Goal: Task Accomplishment & Management: Check status

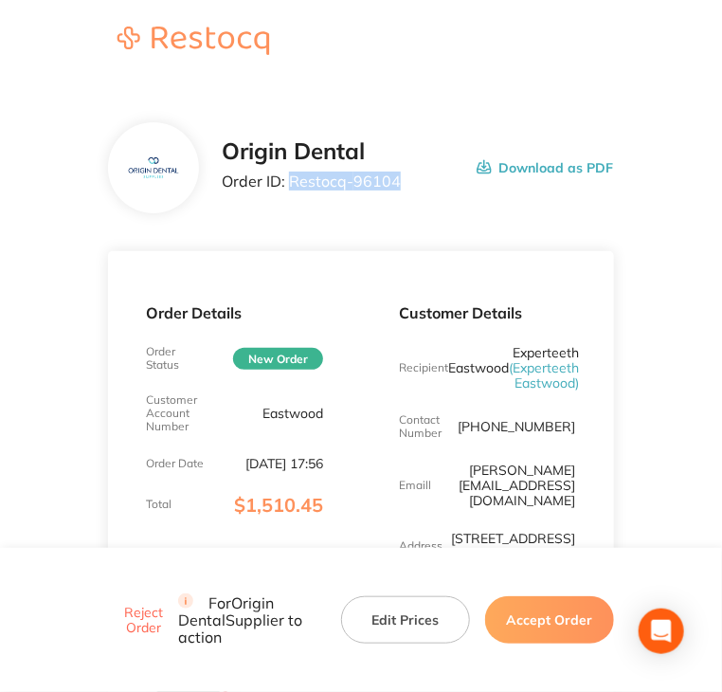
drag, startPoint x: 394, startPoint y: 182, endPoint x: 291, endPoint y: 185, distance: 103.4
click at [291, 185] on p "Order ID: Restocq- 96104" at bounding box center [311, 181] width 179 height 17
copy p "Restocq- 96104"
drag, startPoint x: 577, startPoint y: 618, endPoint x: 540, endPoint y: 565, distance: 64.7
click at [576, 616] on button "Accept Order" at bounding box center [549, 619] width 129 height 47
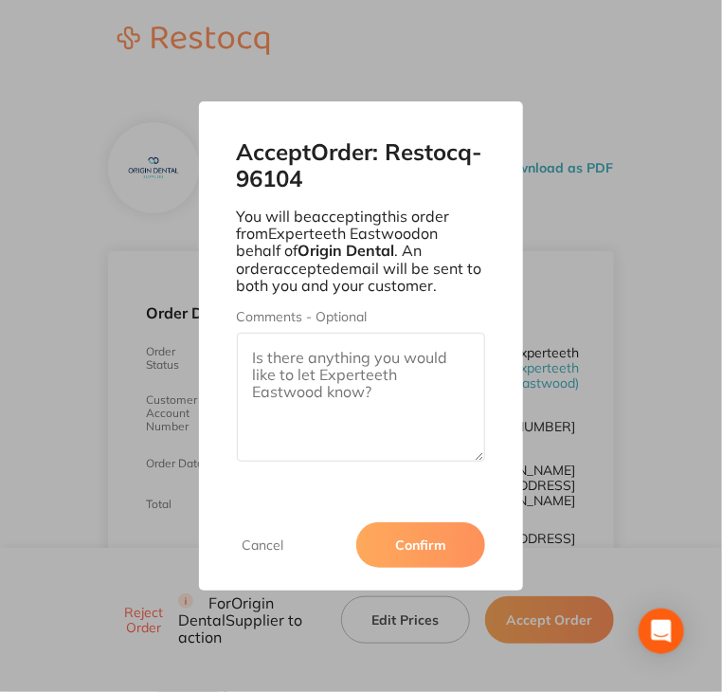
click at [422, 441] on textarea "Comments - Optional" at bounding box center [361, 397] width 249 height 129
paste textarea "SO-00001115"
type textarea "SO-00001115"
click at [435, 532] on button "Confirm" at bounding box center [420, 545] width 129 height 46
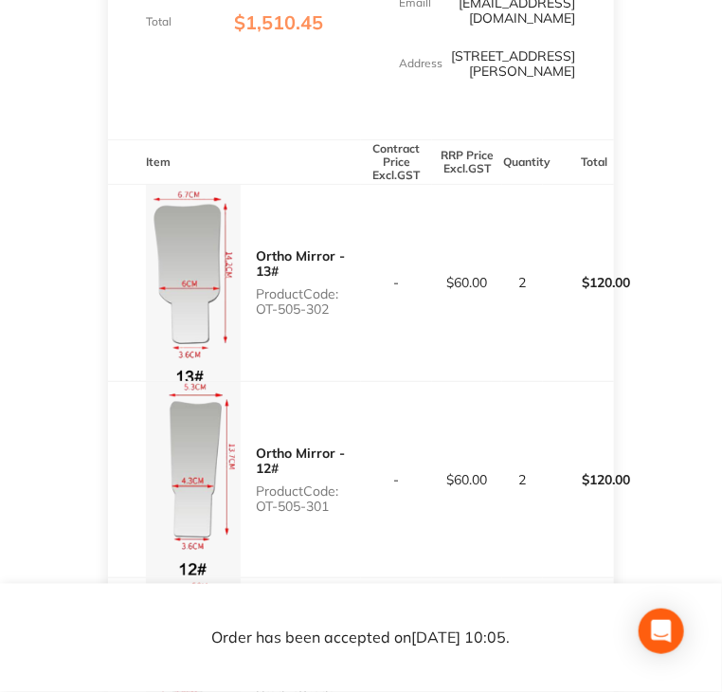
scroll to position [491, 0]
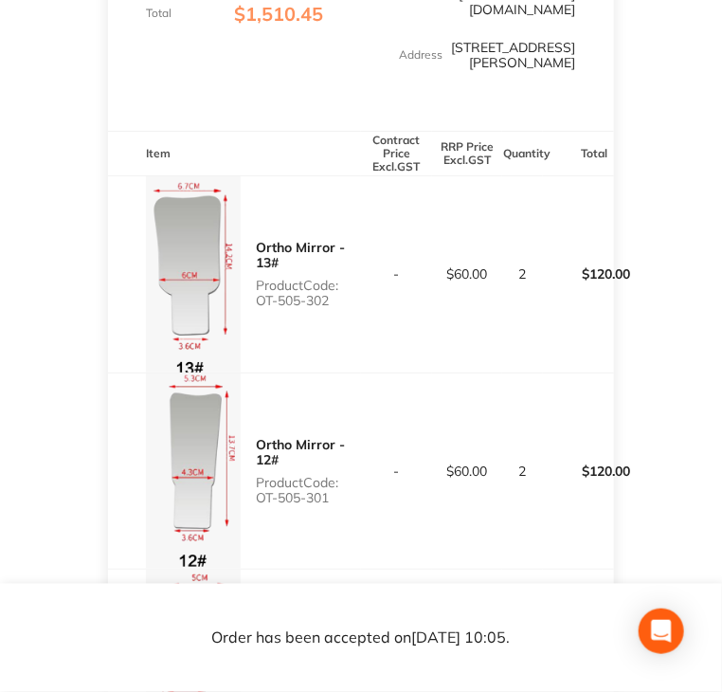
drag, startPoint x: 258, startPoint y: 300, endPoint x: 334, endPoint y: 300, distance: 75.8
click at [334, 300] on p "Product Code: OT-505-302" at bounding box center [308, 293] width 105 height 30
copy p "OT-505-302"
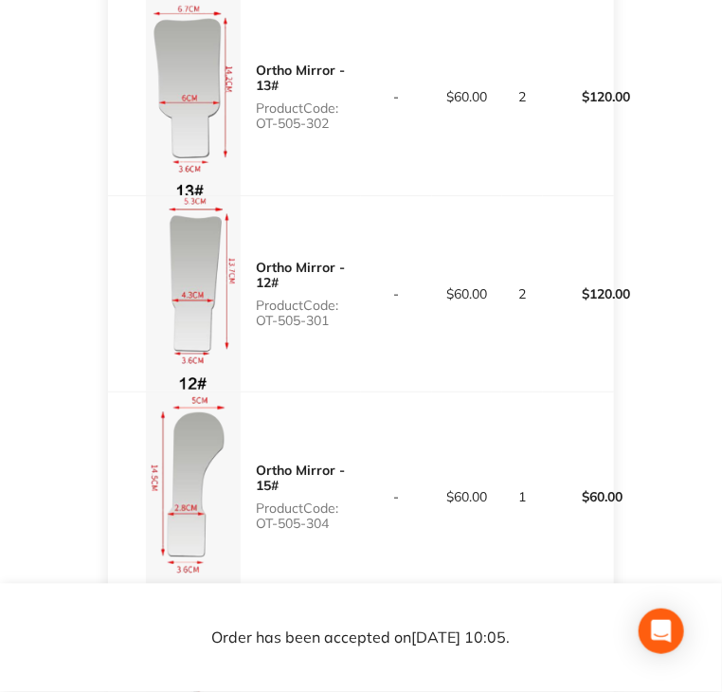
scroll to position [681, 0]
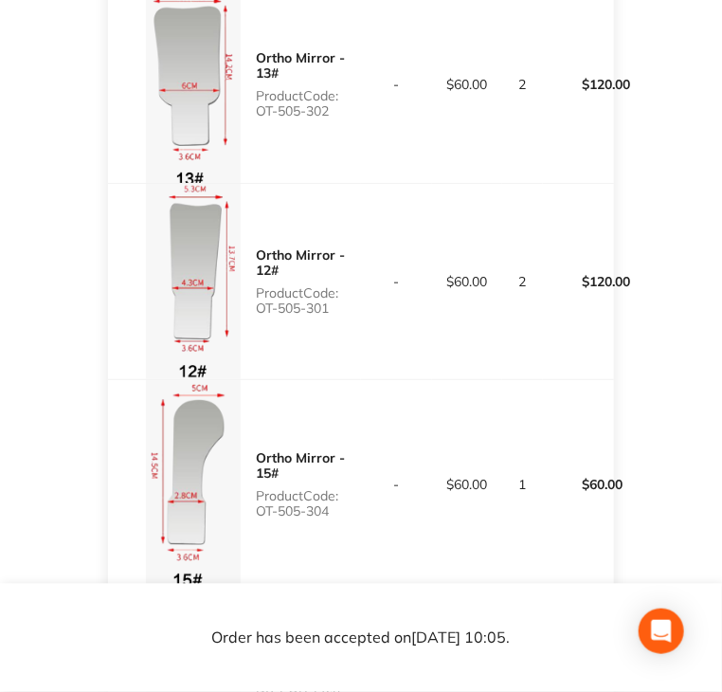
drag, startPoint x: 256, startPoint y: 315, endPoint x: 333, endPoint y: 304, distance: 77.5
click at [333, 304] on p "Product Code: OT-505-301" at bounding box center [308, 300] width 105 height 30
copy p "OT-505-301"
drag, startPoint x: 295, startPoint y: 494, endPoint x: 338, endPoint y: 511, distance: 46.0
click at [338, 511] on div "Ortho Mirror - 15# Product Code: OT-505-304" at bounding box center [234, 484] width 253 height 208
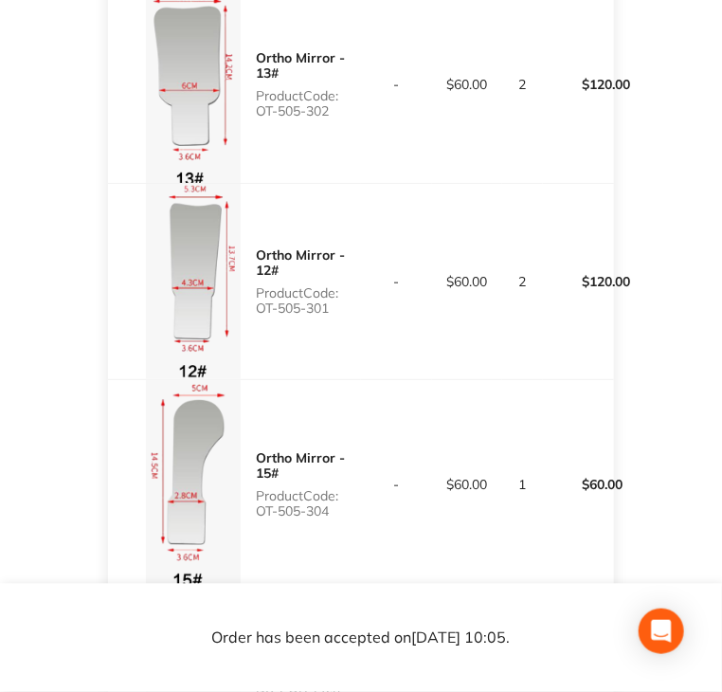
copy p "OT-505-304"
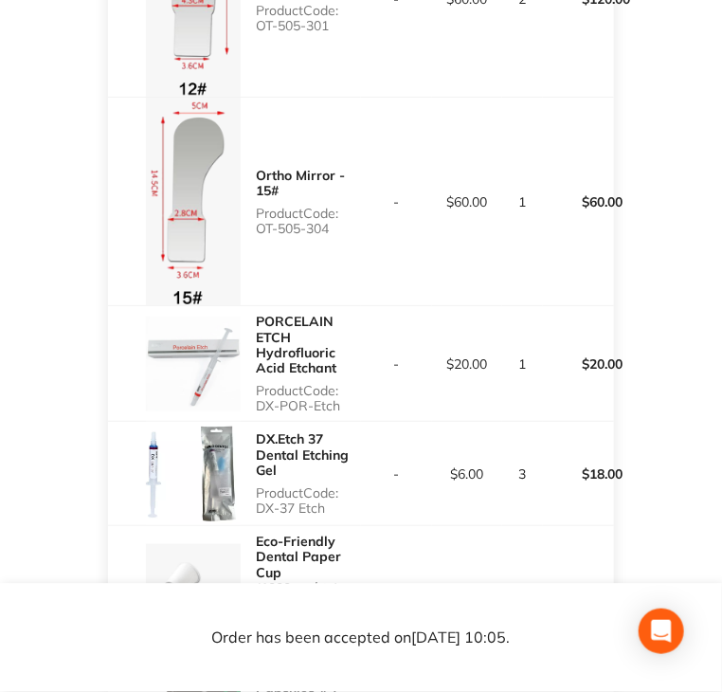
scroll to position [965, 0]
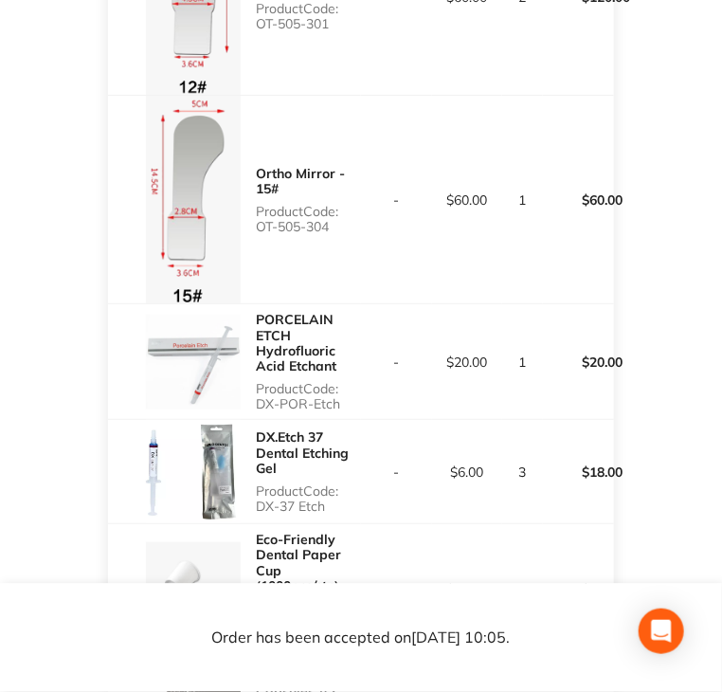
drag, startPoint x: 259, startPoint y: 403, endPoint x: 338, endPoint y: 400, distance: 78.7
click at [338, 400] on p "Product Code: DX-POR-Etch" at bounding box center [308, 396] width 105 height 30
copy p "DX-POR-Etch"
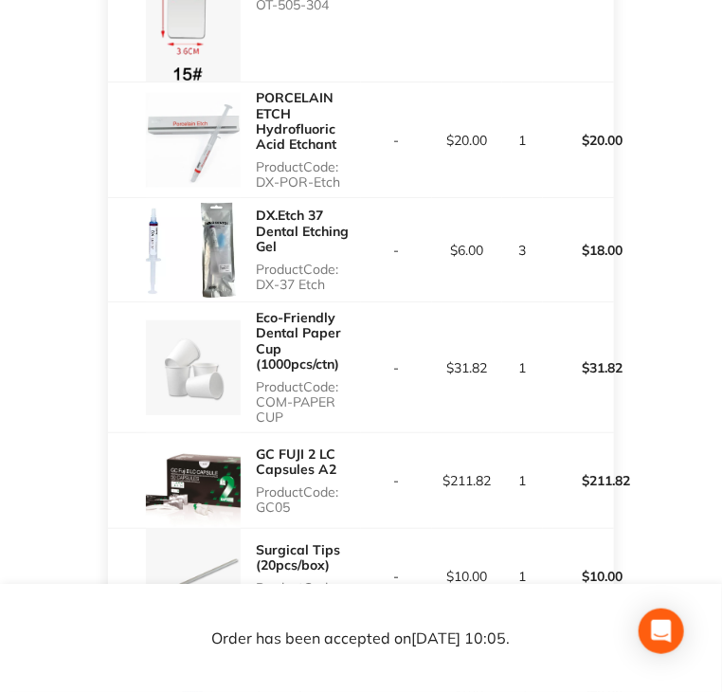
scroll to position [1250, 0]
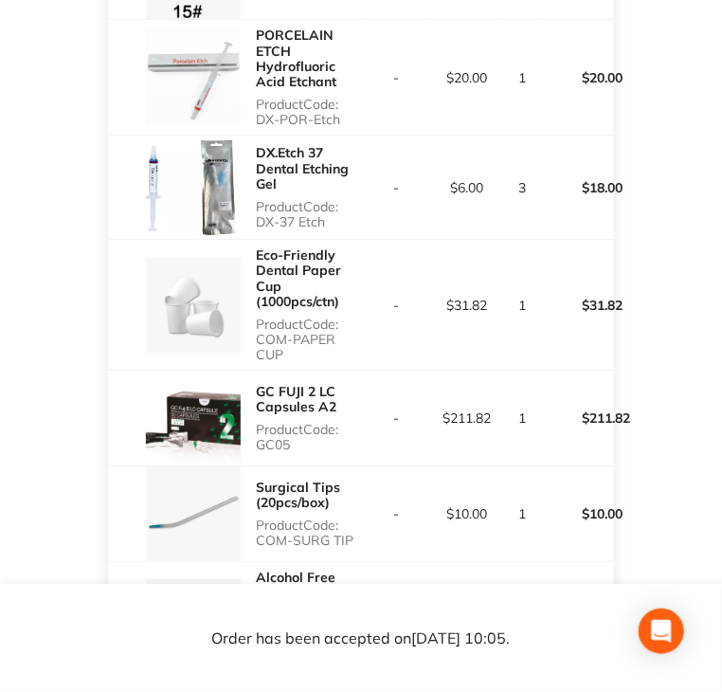
drag, startPoint x: 250, startPoint y: 218, endPoint x: 326, endPoint y: 227, distance: 76.3
click at [326, 227] on div "DX.Etch 37 Dental Etching Gel Product Code: DX-37 Etch" at bounding box center [234, 187] width 253 height 103
copy p "DX-37 Etch"
copy p "COM-PAPER CUP"
drag, startPoint x: 257, startPoint y: 335, endPoint x: 284, endPoint y: 352, distance: 32.4
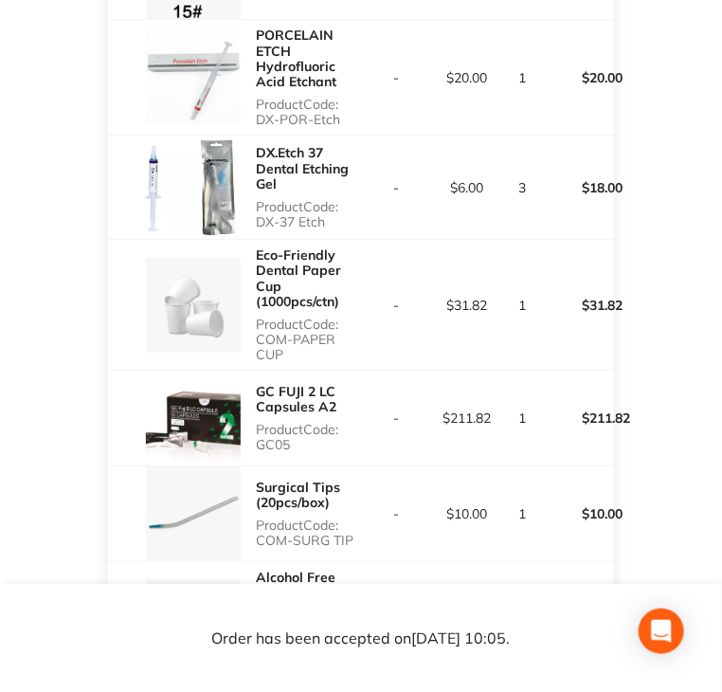
click at [284, 352] on p "Product Code: COM-PAPER CUP" at bounding box center [308, 340] width 105 height 46
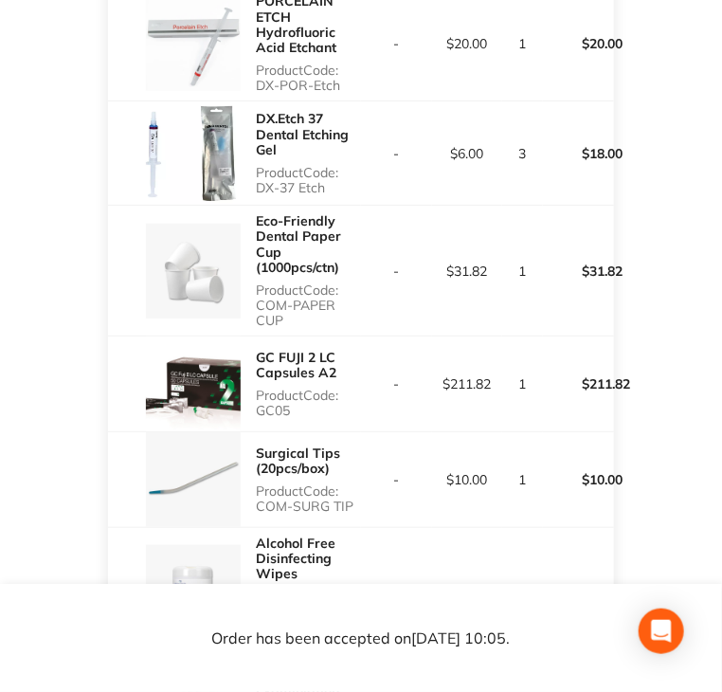
scroll to position [1534, 0]
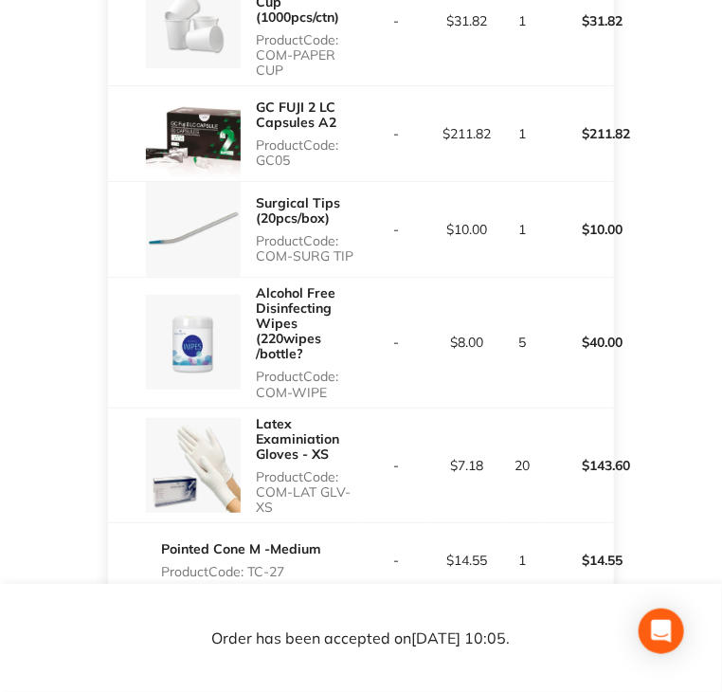
copy p "GC05"
drag, startPoint x: 256, startPoint y: 157, endPoint x: 298, endPoint y: 161, distance: 41.9
click at [298, 161] on p "Product Code: GC05" at bounding box center [308, 152] width 105 height 30
copy p "COM-SURG TIP"
drag, startPoint x: 254, startPoint y: 256, endPoint x: 349, endPoint y: 255, distance: 94.8
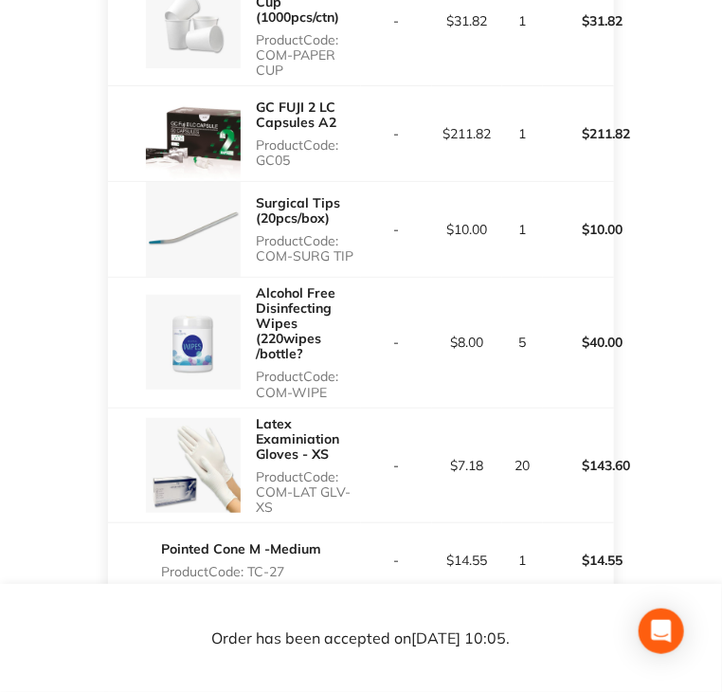
click at [349, 255] on div "Surgical Tips (20pcs/box) Product Code: COM-SURG TIP" at bounding box center [234, 229] width 253 height 95
copy p "COM-WIPE"
drag, startPoint x: 262, startPoint y: 395, endPoint x: 332, endPoint y: 393, distance: 70.2
click at [332, 393] on p "Product Code: COM-WIPE" at bounding box center [308, 384] width 105 height 30
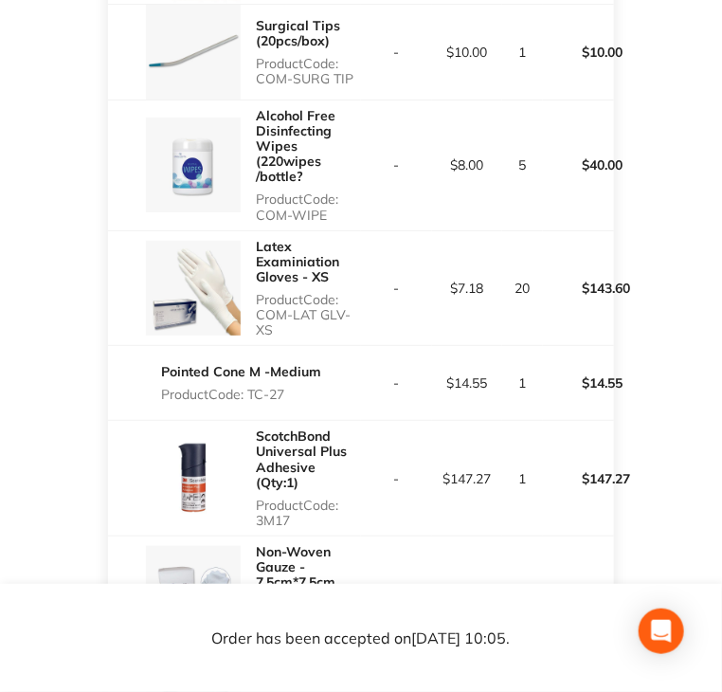
scroll to position [1724, 0]
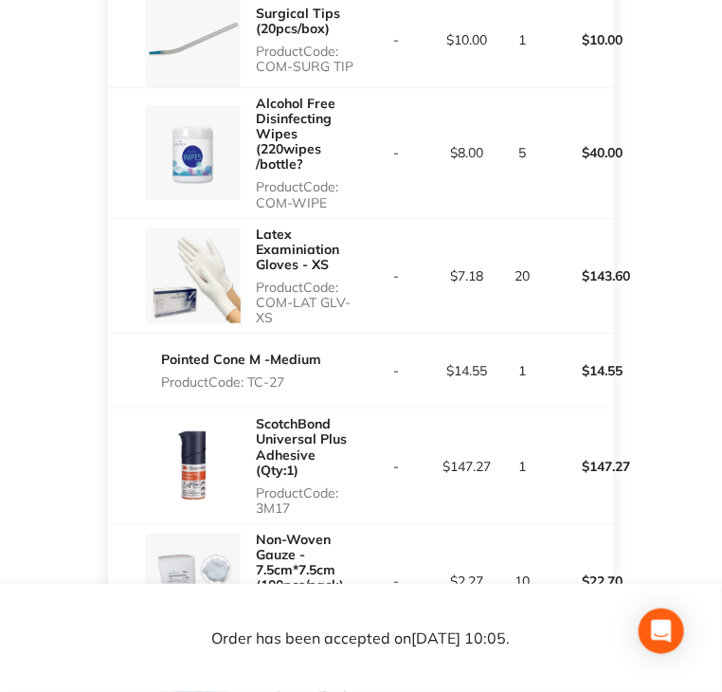
drag, startPoint x: 271, startPoint y: 303, endPoint x: 283, endPoint y: 311, distance: 13.7
click at [283, 311] on div "Latex Examiniation Gloves - XS Product Code: COM-LAT GLV- XS" at bounding box center [234, 276] width 253 height 115
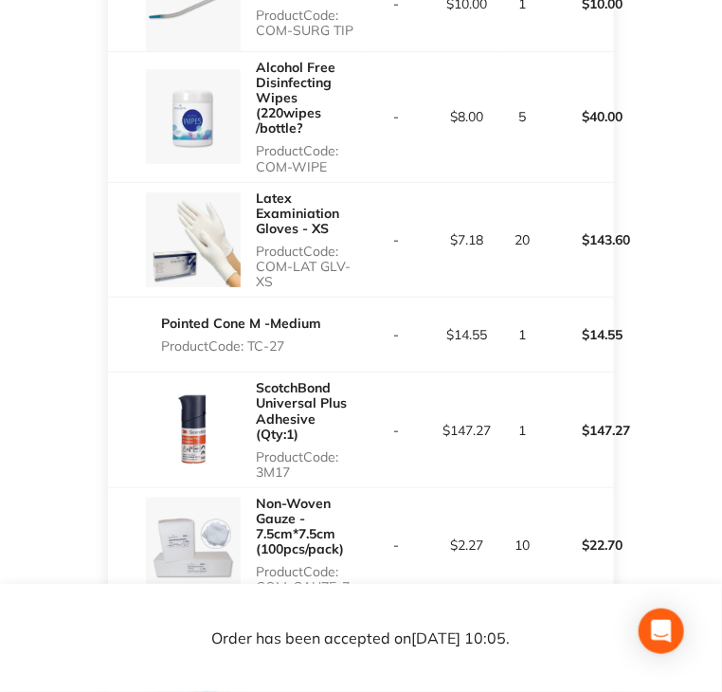
scroll to position [1818, 0]
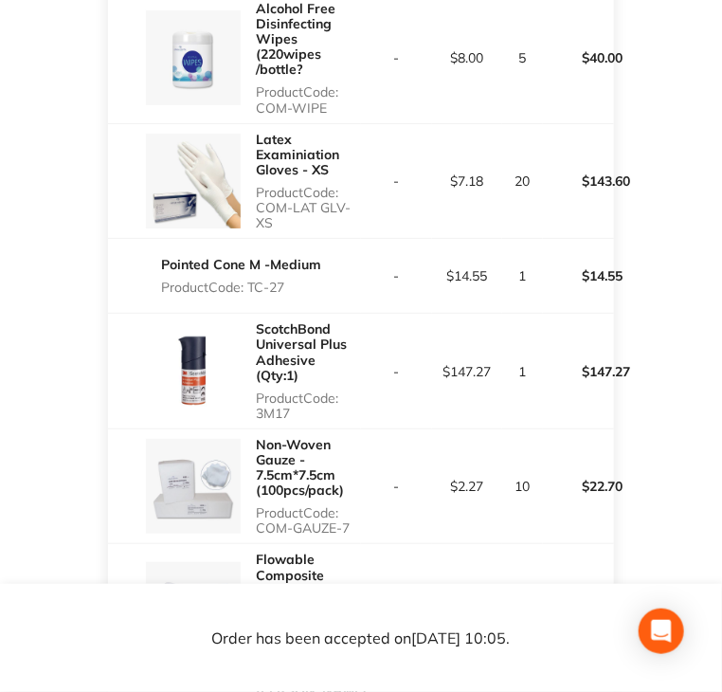
drag, startPoint x: 249, startPoint y: 285, endPoint x: 286, endPoint y: 285, distance: 37.0
click at [286, 285] on p "Product Code: TC-27" at bounding box center [241, 287] width 160 height 15
drag, startPoint x: 257, startPoint y: 398, endPoint x: 297, endPoint y: 398, distance: 39.8
click at [297, 398] on p "Product Code: 3M17" at bounding box center [308, 406] width 105 height 30
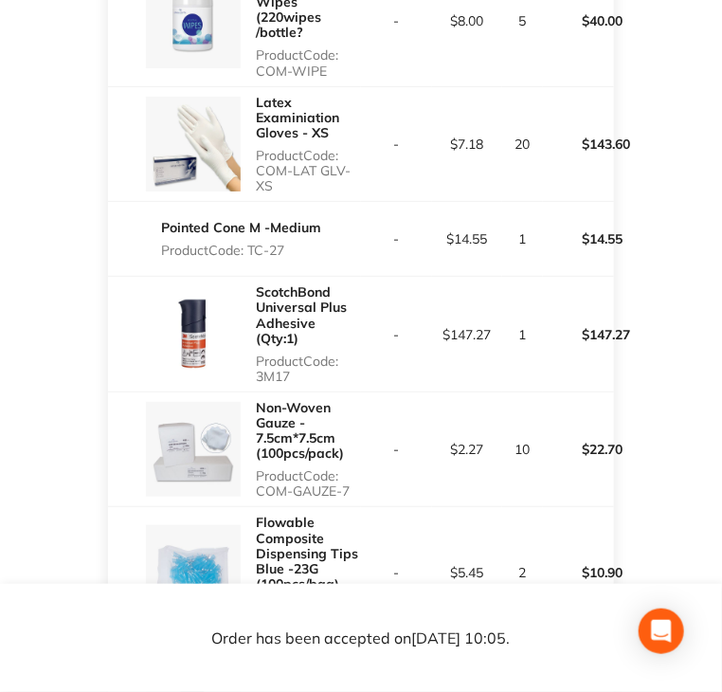
scroll to position [2008, 0]
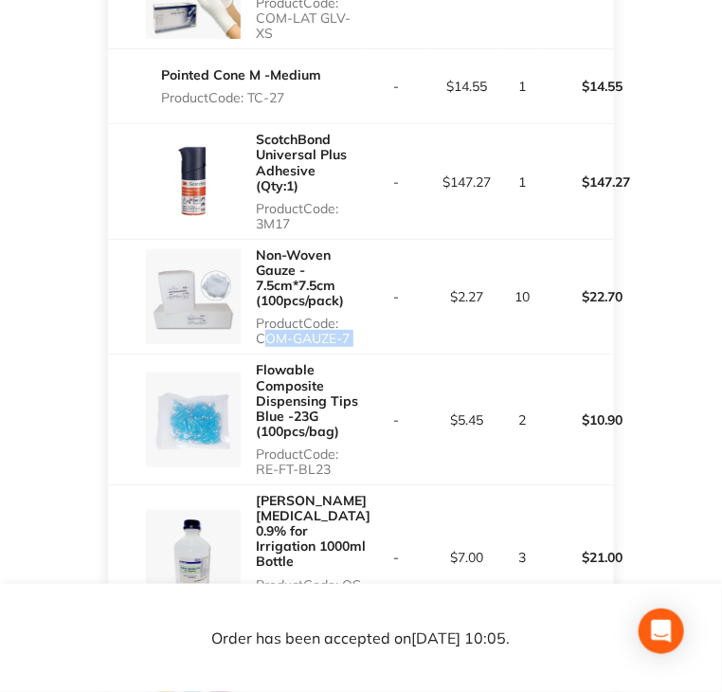
drag, startPoint x: 254, startPoint y: 327, endPoint x: 374, endPoint y: 325, distance: 119.5
click at [374, 325] on tr "Non-Woven Gauze - 7.5cm*7.5cm (100pcs/pack) Product Code: COM-GAUZE-7 - $2.27 1…" at bounding box center [360, 297] width 505 height 116
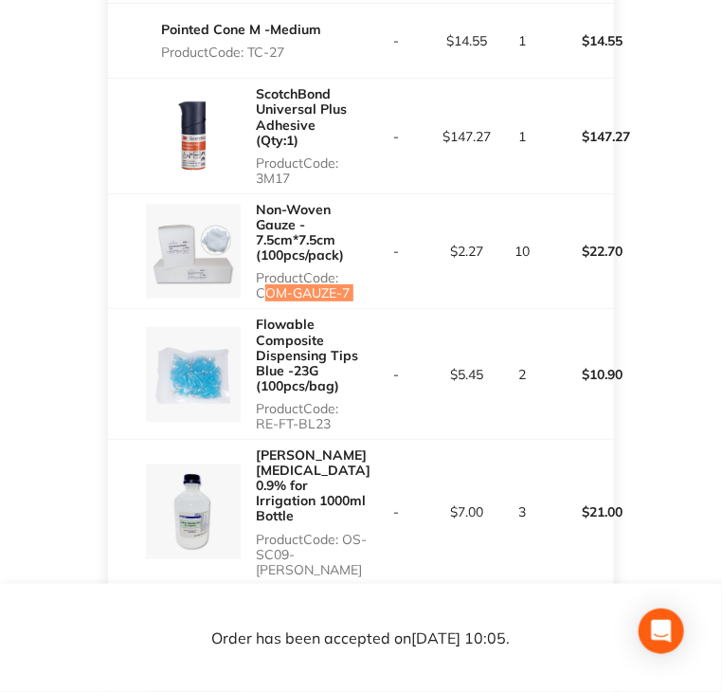
scroll to position [2292, 0]
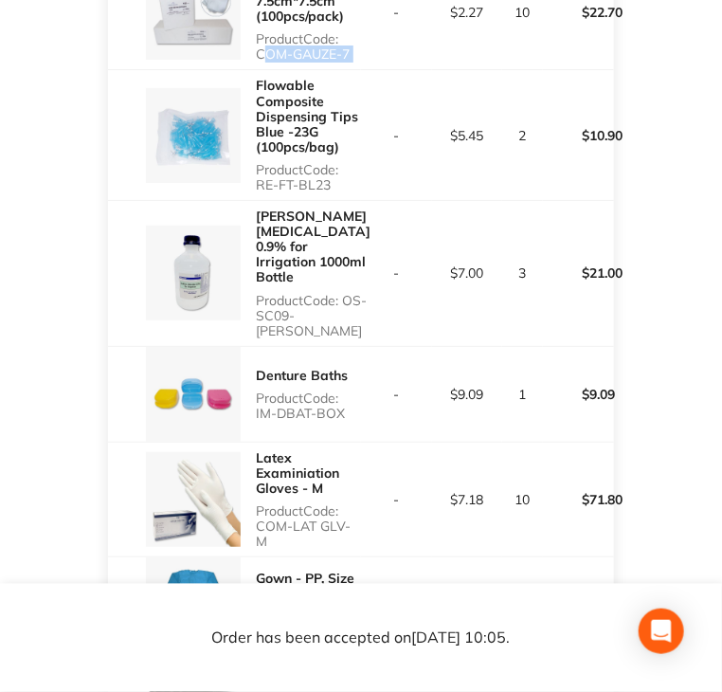
drag, startPoint x: 273, startPoint y: 168, endPoint x: 339, endPoint y: 168, distance: 66.4
click at [339, 168] on p "Product Code: RE-FT-BL23" at bounding box center [308, 177] width 105 height 30
click at [261, 168] on p "Product Code: RE-FT-BL23" at bounding box center [308, 177] width 105 height 30
drag, startPoint x: 259, startPoint y: 168, endPoint x: 325, endPoint y: 163, distance: 66.5
click at [325, 163] on p "Product Code: RE-FT-BL23" at bounding box center [308, 177] width 105 height 30
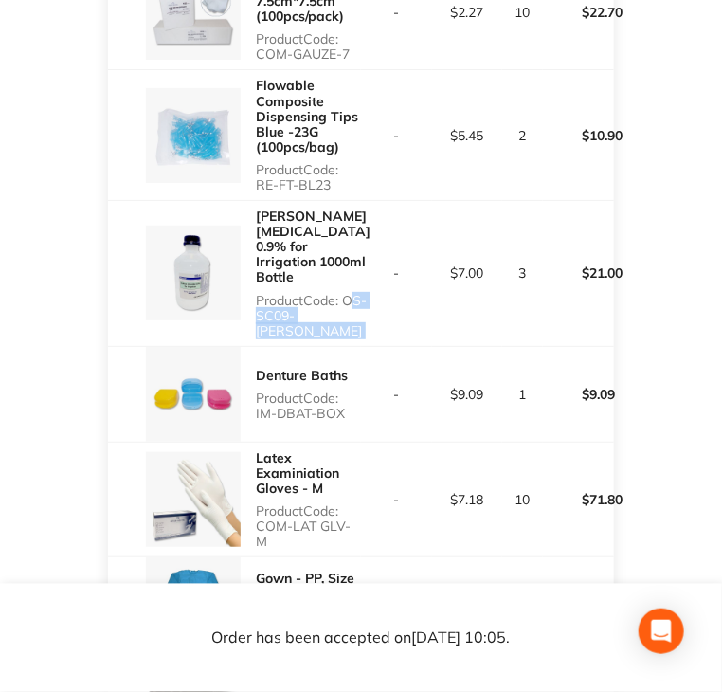
drag, startPoint x: 256, startPoint y: 289, endPoint x: 363, endPoint y: 280, distance: 107.6
click at [363, 280] on tr "[PERSON_NAME] [MEDICAL_DATA] 0.9% for Irrigation 1000ml Bottle Product Code: OS…" at bounding box center [360, 274] width 505 height 146
drag, startPoint x: 254, startPoint y: 369, endPoint x: 354, endPoint y: 372, distance: 99.6
click at [354, 372] on div "Denture Baths Product Code: IM-DBAT-BOX" at bounding box center [234, 394] width 253 height 95
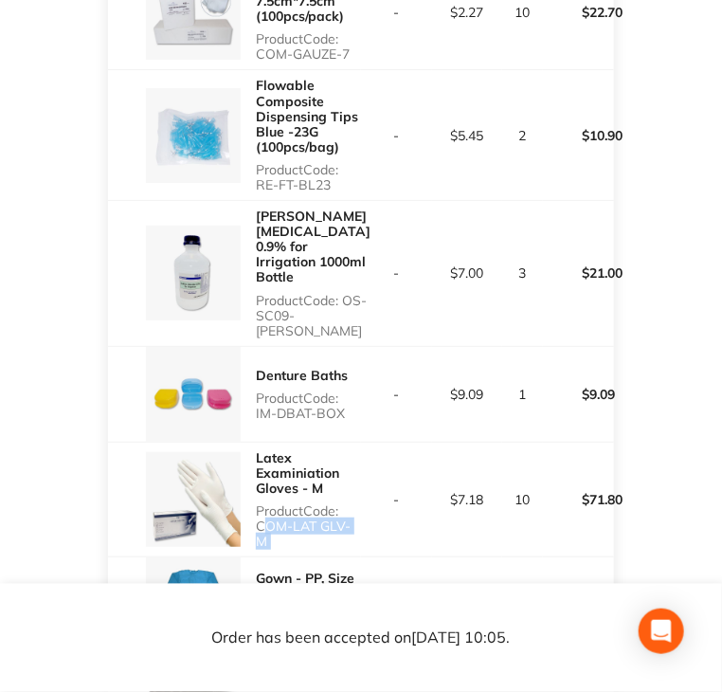
drag, startPoint x: 258, startPoint y: 478, endPoint x: 364, endPoint y: 471, distance: 106.4
click at [364, 471] on tr "Latex Examiniation Gloves - M Product Code: COM-LAT GLV-M - $7.18 10 $71.80" at bounding box center [360, 500] width 505 height 116
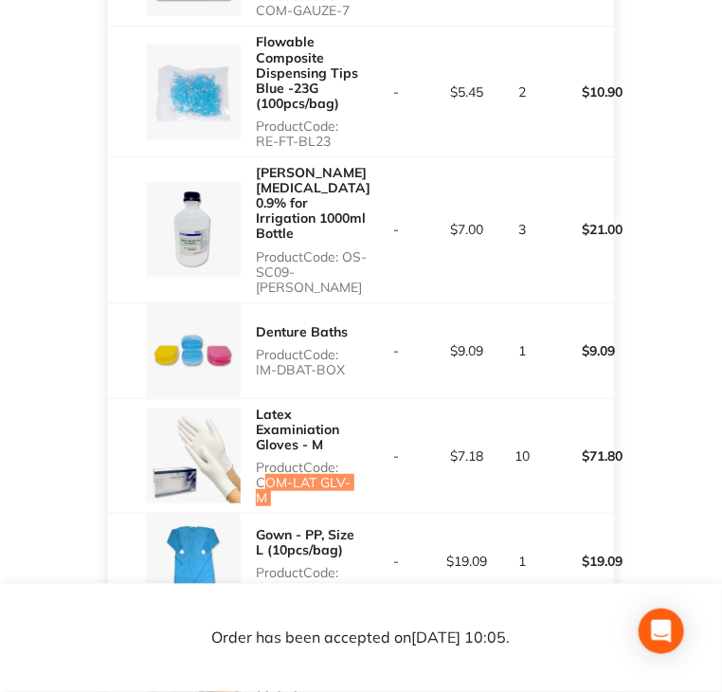
scroll to position [2482, 0]
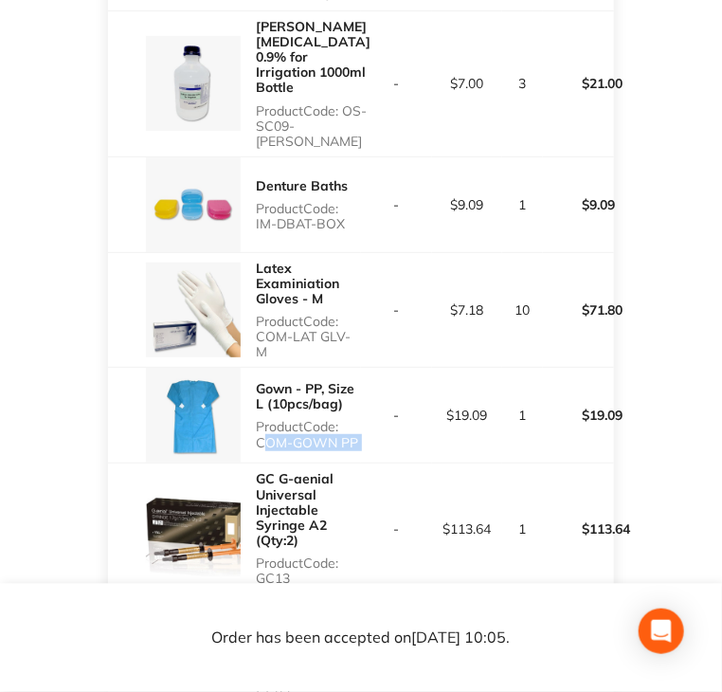
drag, startPoint x: 258, startPoint y: 384, endPoint x: 377, endPoint y: 381, distance: 119.5
click at [377, 381] on tr "Gown - PP, Size L (10pcs/bag) Product Code: COM-GOWN PP - $19.09 1 $19.09" at bounding box center [360, 416] width 505 height 96
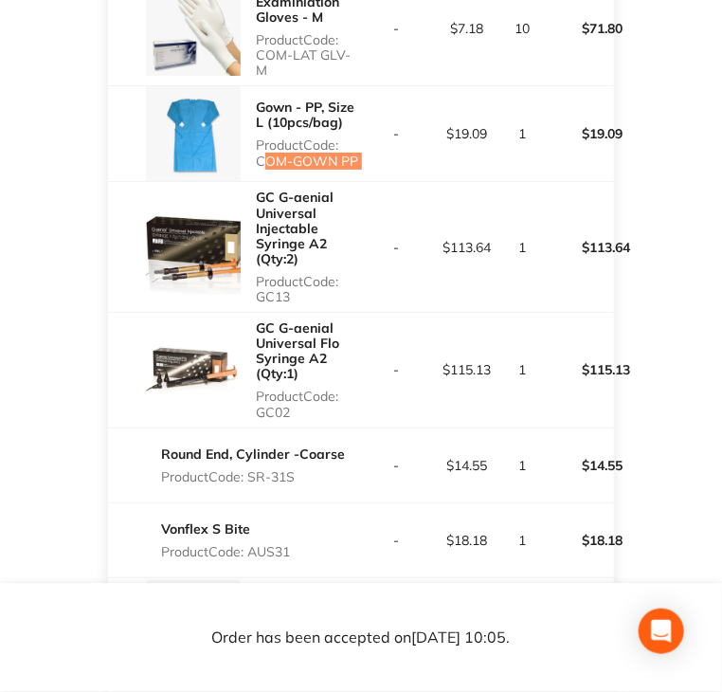
scroll to position [2767, 0]
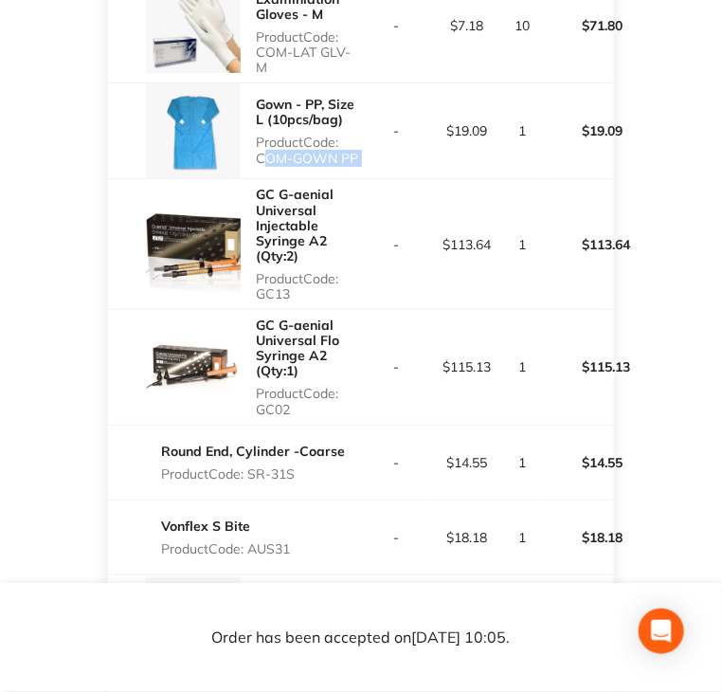
drag, startPoint x: 263, startPoint y: 226, endPoint x: 288, endPoint y: 227, distance: 25.6
click at [288, 271] on p "Product Code: GC13" at bounding box center [308, 286] width 105 height 30
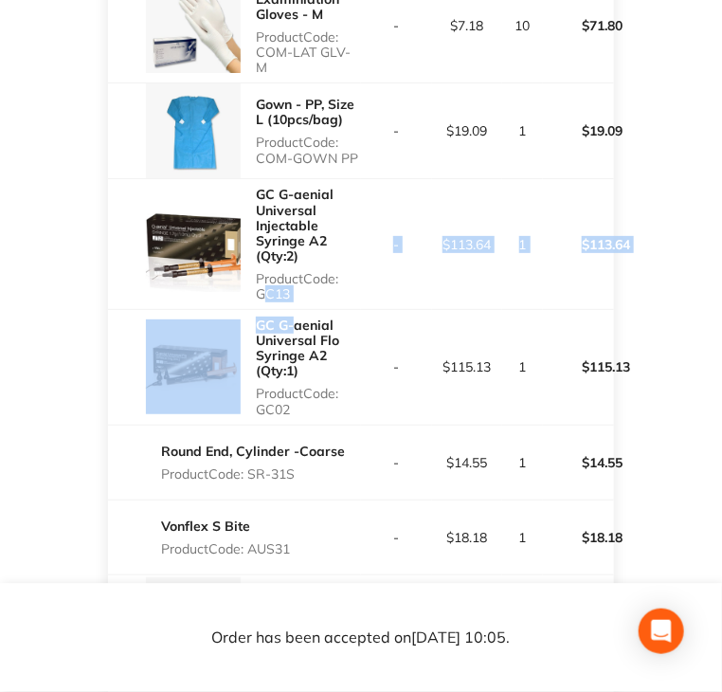
drag, startPoint x: 255, startPoint y: 231, endPoint x: 293, endPoint y: 246, distance: 40.5
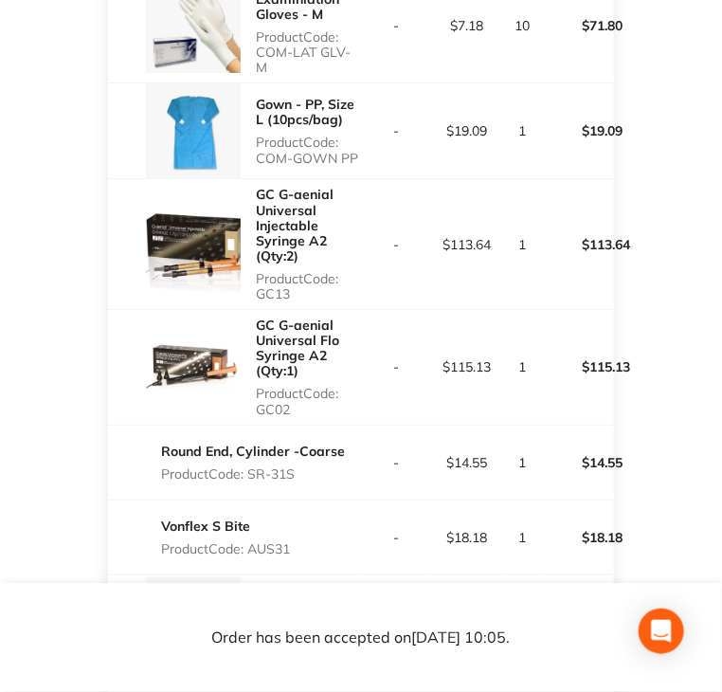
click at [300, 310] on div "GC G-aenial Universal Flo Syringe A2 (Qty:1) Product Code: GC02" at bounding box center [308, 367] width 105 height 115
drag, startPoint x: 302, startPoint y: 233, endPoint x: 247, endPoint y: 233, distance: 55.9
click at [247, 233] on div "GC G-aenial Universal Injectable Syringe A2 (Qty:2) Product Code: GC13" at bounding box center [234, 244] width 253 height 130
drag, startPoint x: 254, startPoint y: 346, endPoint x: 296, endPoint y: 354, distance: 42.4
click at [296, 354] on div "GC G-aenial Universal Flo Syringe A2 (Qty:1) Product Code: GC02" at bounding box center [234, 367] width 253 height 115
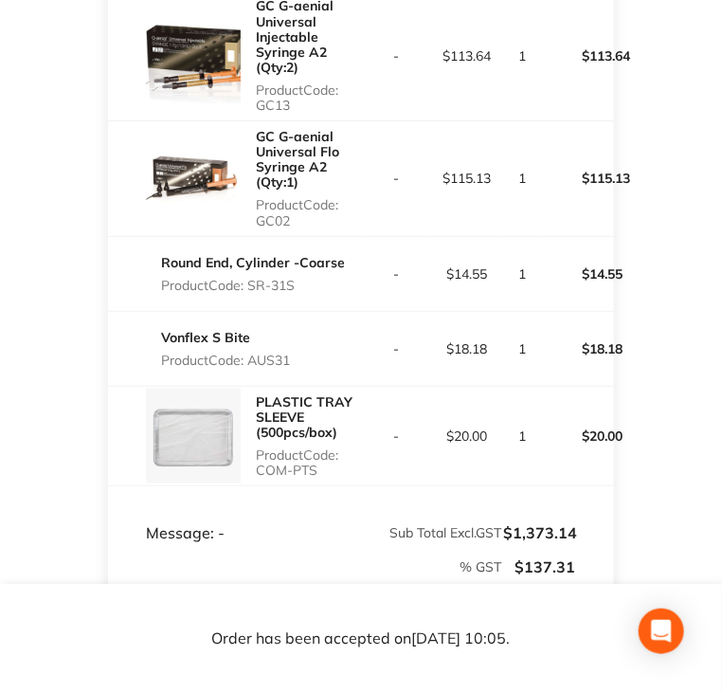
scroll to position [2956, 0]
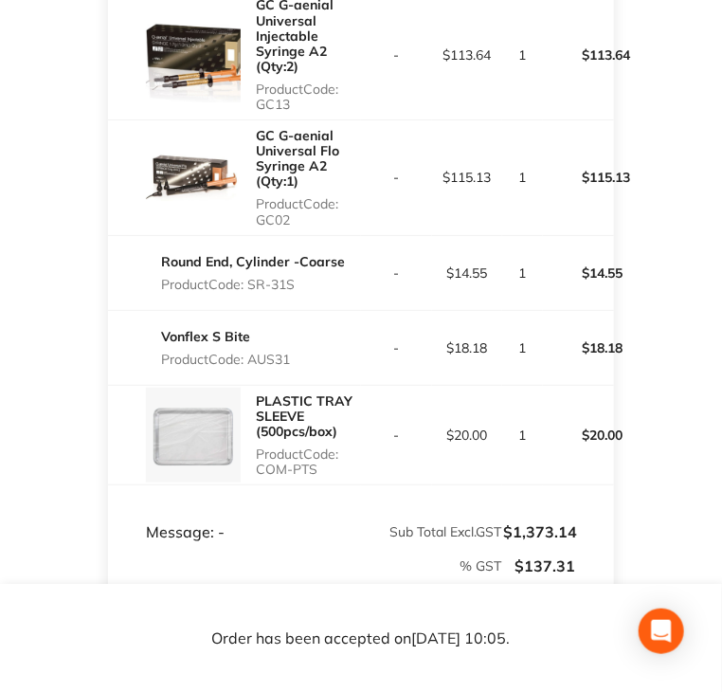
drag, startPoint x: 250, startPoint y: 223, endPoint x: 309, endPoint y: 223, distance: 58.8
click at [309, 277] on p "Product Code: SR-31S" at bounding box center [253, 284] width 184 height 15
drag, startPoint x: 301, startPoint y: 296, endPoint x: 249, endPoint y: 294, distance: 52.2
click at [249, 321] on div "Vonflex S Bite Product Code: AUS31" at bounding box center [234, 347] width 253 height 53
drag, startPoint x: 319, startPoint y: 411, endPoint x: 252, endPoint y: 411, distance: 66.4
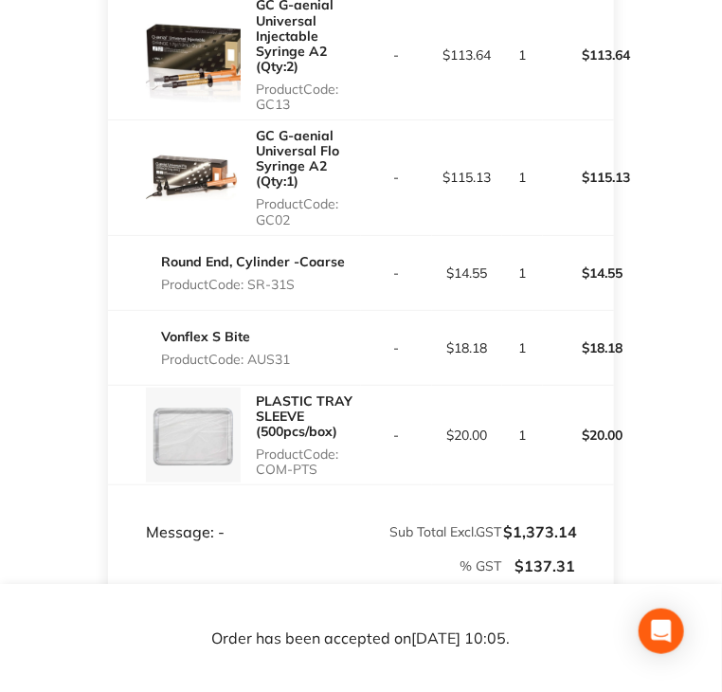
click at [252, 411] on div "PLASTIC TRAY SLEEVE (500pcs/box) Product Code: COM-PTS" at bounding box center [234, 435] width 253 height 99
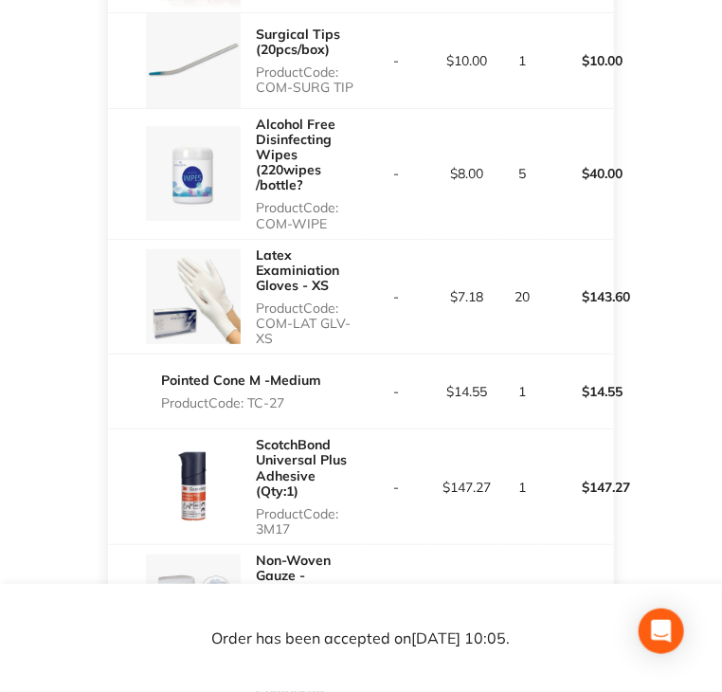
scroll to position [1612, 0]
